Goal: Check status: Check status

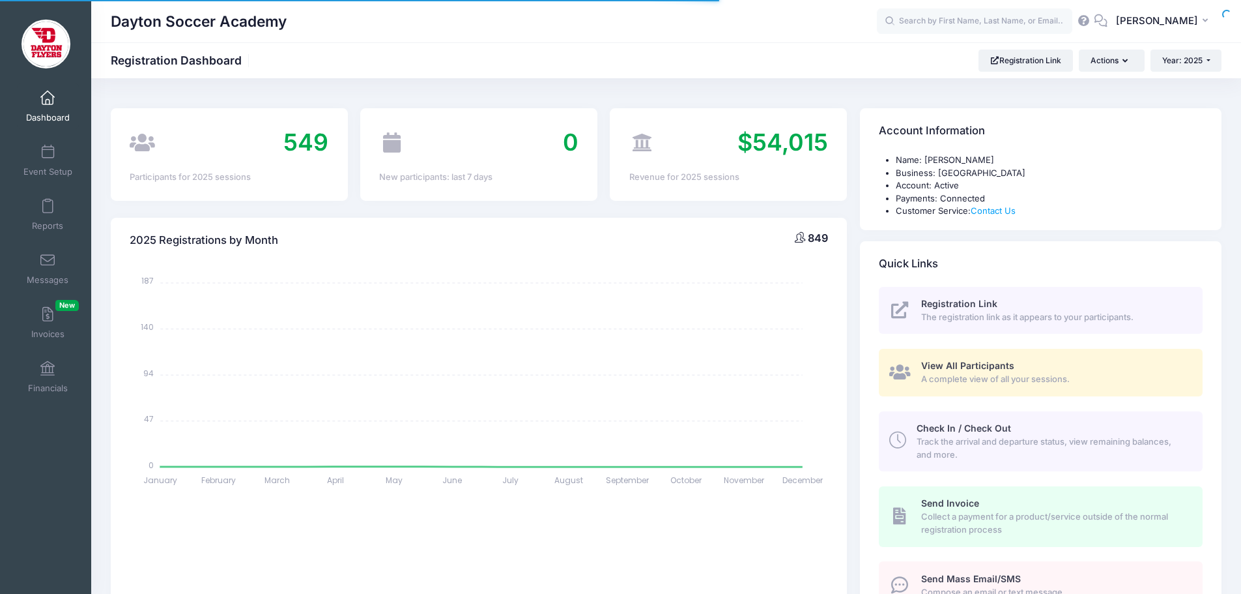
select select
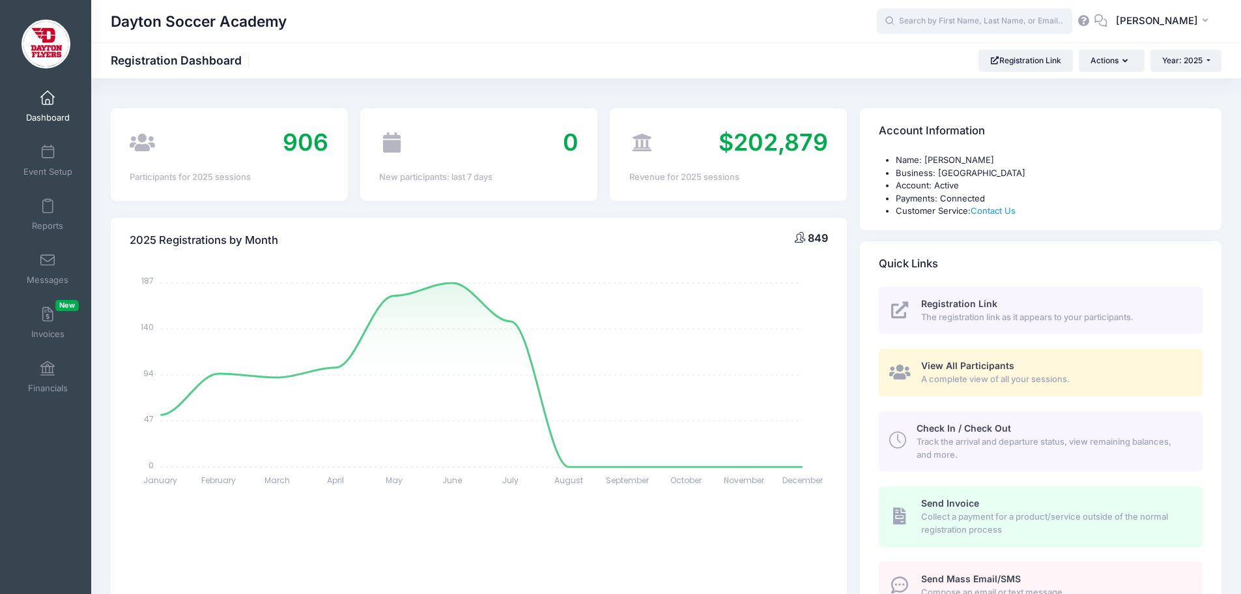
click at [983, 22] on input "text" at bounding box center [974, 21] width 195 height 26
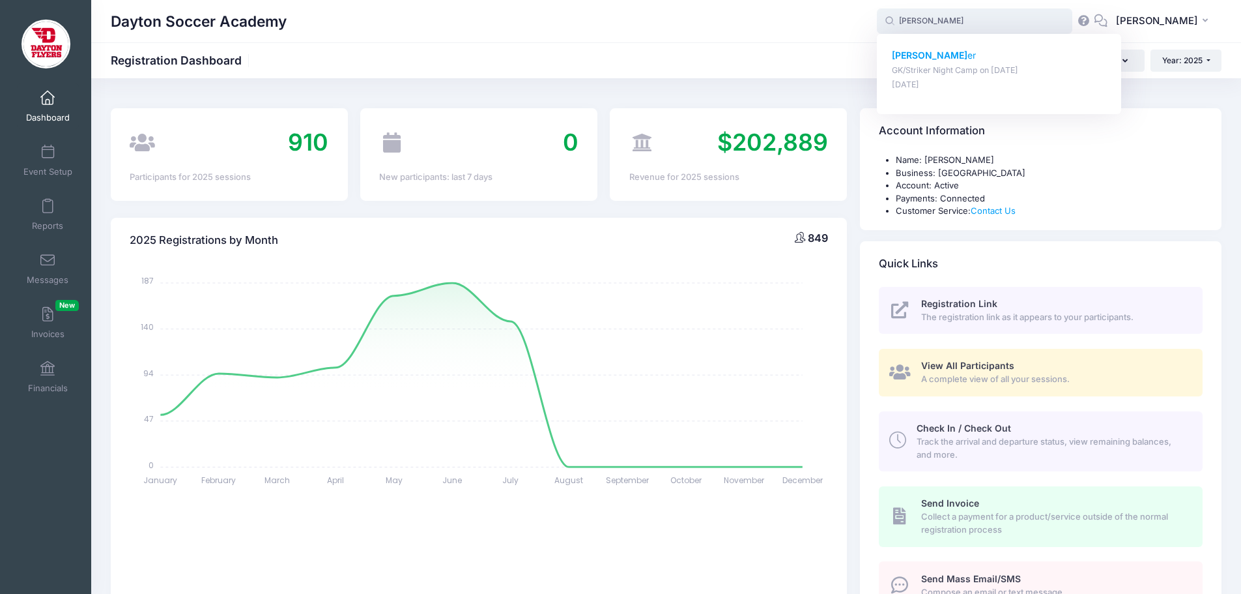
click at [933, 69] on p "GK/Striker Night Camp on [DATE]" at bounding box center [999, 71] width 215 height 12
type input "[PERSON_NAME] (GK/Striker Night Camp, [DATE])"
